Goal: Information Seeking & Learning: Learn about a topic

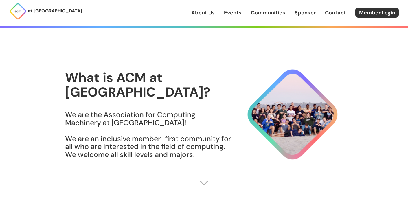
click at [204, 181] on img at bounding box center [204, 183] width 9 height 9
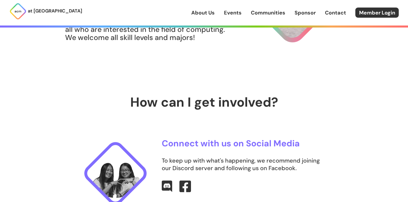
scroll to position [24, 0]
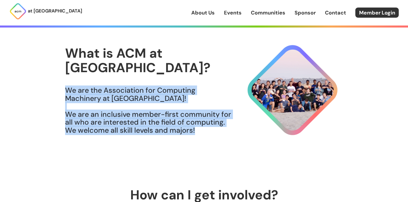
drag, startPoint x: 63, startPoint y: 82, endPoint x: 211, endPoint y: 133, distance: 156.6
copy h3 "We are the Association for Computing Machinery at [GEOGRAPHIC_DATA]! We are an …"
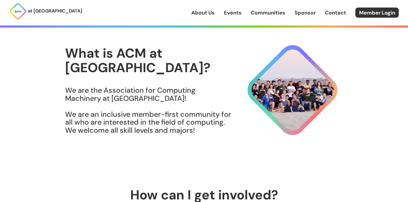
click at [135, 107] on h3 "We are the Association for Computing Machinery at [GEOGRAPHIC_DATA]! We are an …" at bounding box center [148, 110] width 167 height 48
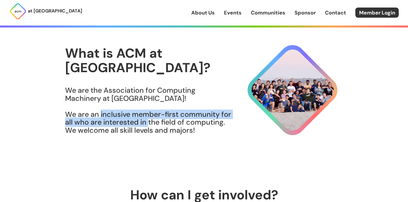
drag, startPoint x: 148, startPoint y: 117, endPoint x: 100, endPoint y: 109, distance: 48.6
click at [100, 109] on h3 "We are the Association for Computing Machinery at [GEOGRAPHIC_DATA]! We are an …" at bounding box center [148, 110] width 167 height 48
copy h3 "inclusive member-first community for all who are interested in"
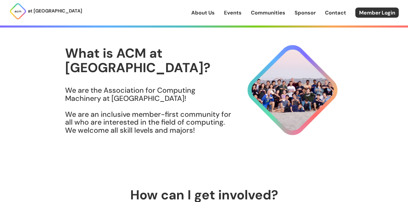
click at [172, 144] on section "What is ACM at [GEOGRAPHIC_DATA]? We are the Association for Computing Machiner…" at bounding box center [204, 94] width 278 height 144
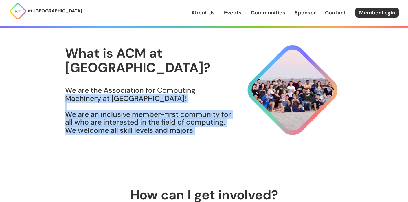
drag, startPoint x: 205, startPoint y: 122, endPoint x: 48, endPoint y: 88, distance: 160.1
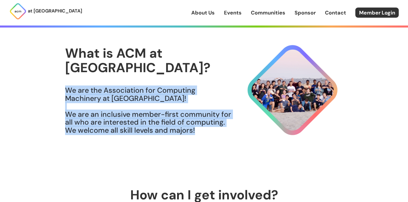
drag, startPoint x: 57, startPoint y: 81, endPoint x: 199, endPoint y: 136, distance: 152.2
copy h3 "We are the Association for Computing Machinery at [GEOGRAPHIC_DATA]! We are an …"
